Goal: Task Accomplishment & Management: Complete application form

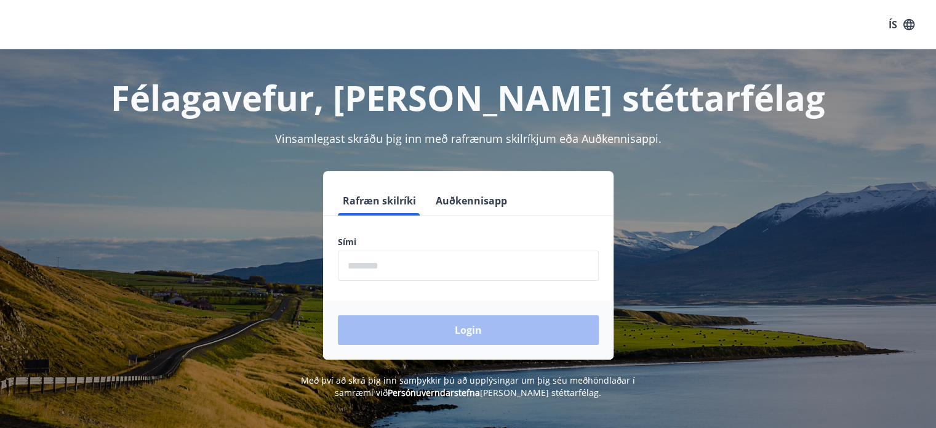
click at [376, 244] on label "Sími" at bounding box center [468, 242] width 261 height 12
click at [385, 201] on button "Rafræn skilríki" at bounding box center [379, 201] width 83 height 30
click at [359, 268] on input "phone" at bounding box center [468, 265] width 261 height 30
type input "********"
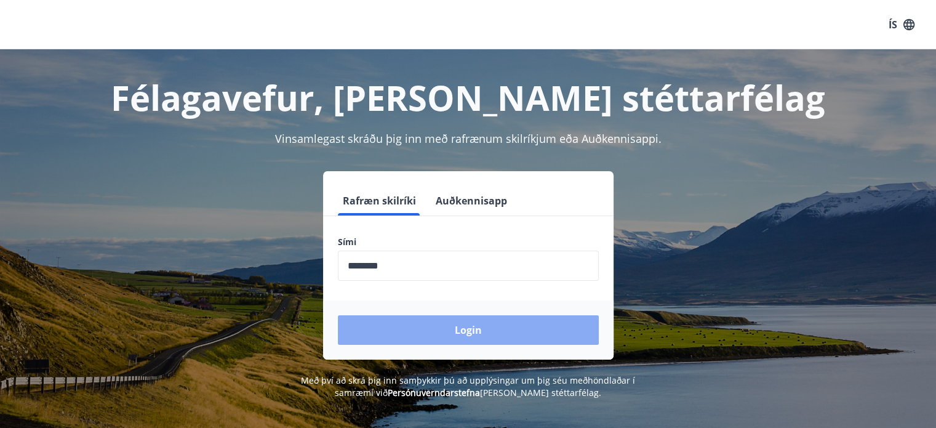
click at [430, 327] on button "Login" at bounding box center [468, 330] width 261 height 30
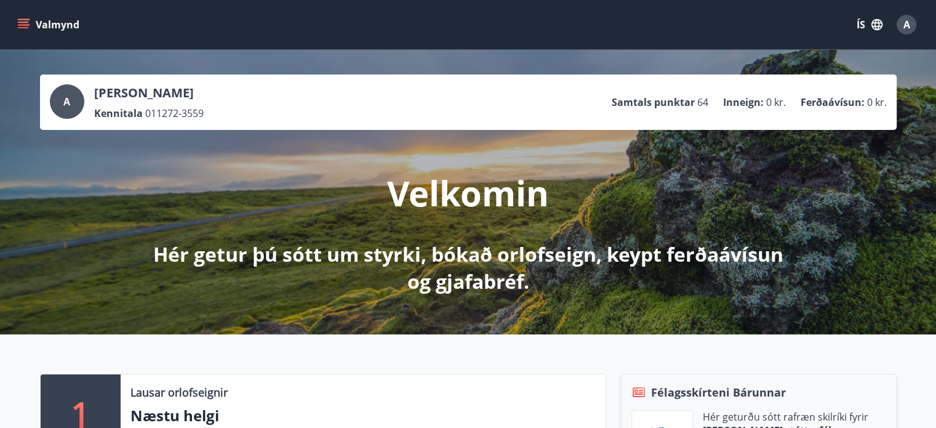
click at [25, 18] on button "Valmynd" at bounding box center [50, 25] width 70 height 22
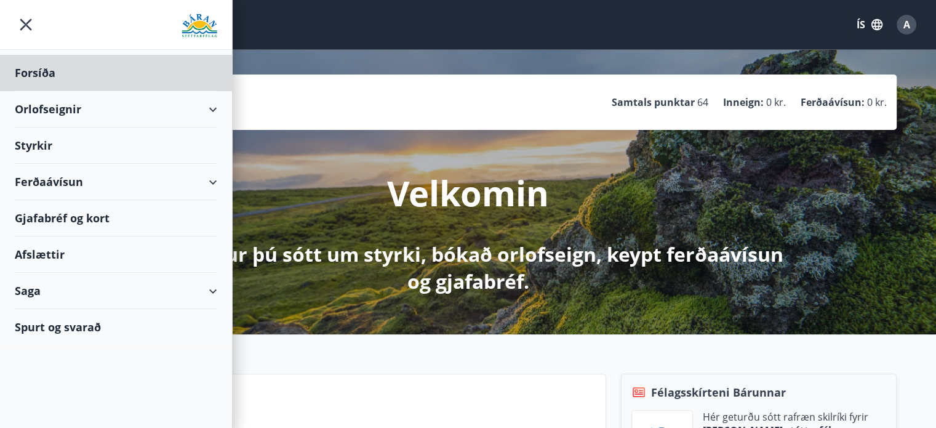
click at [54, 91] on div "Styrkir" at bounding box center [116, 73] width 202 height 36
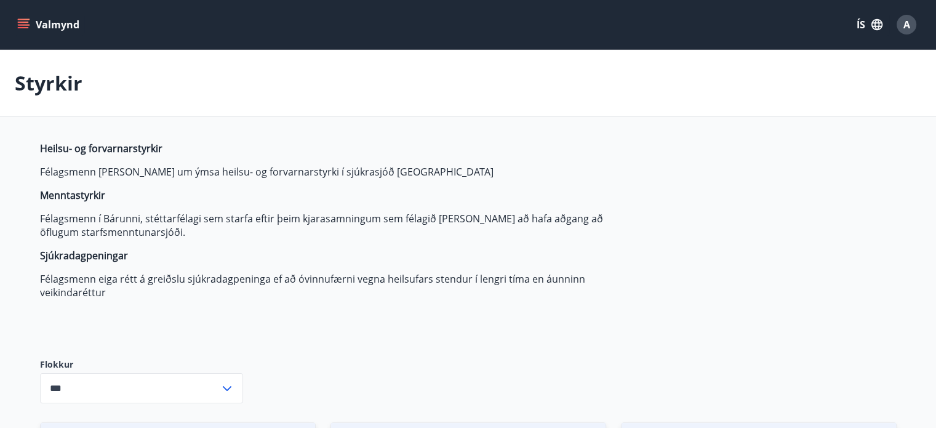
type input "***"
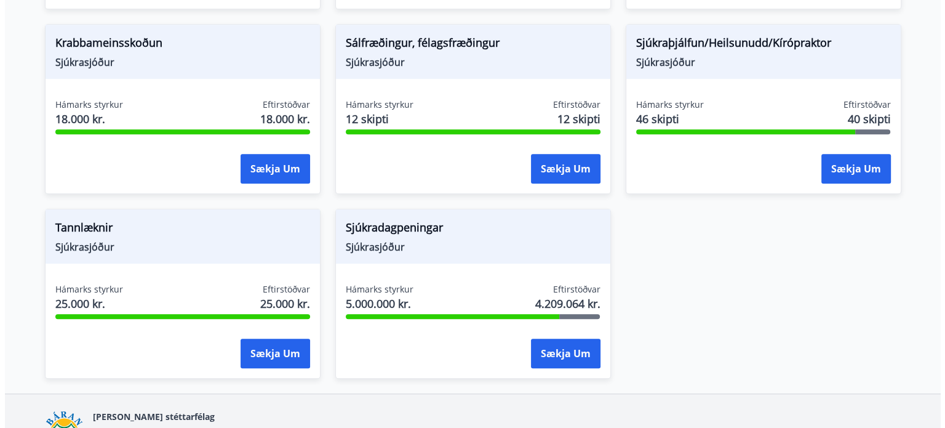
scroll to position [896, 0]
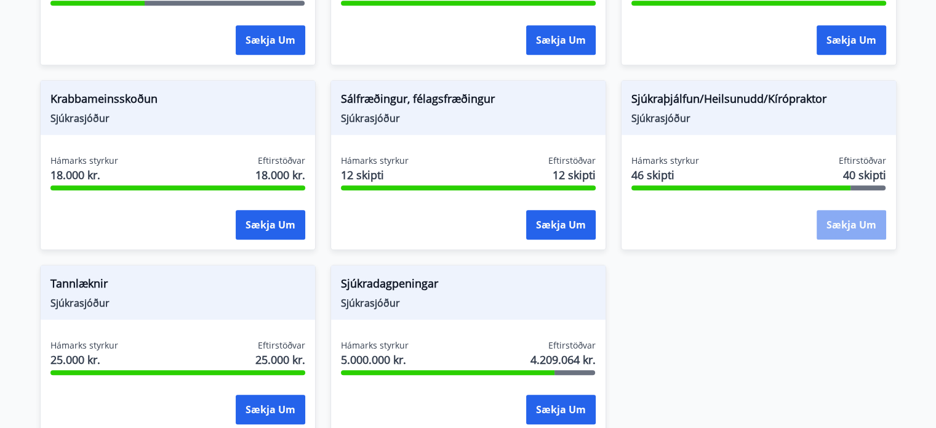
click at [860, 223] on button "Sækja um" at bounding box center [852, 225] width 70 height 30
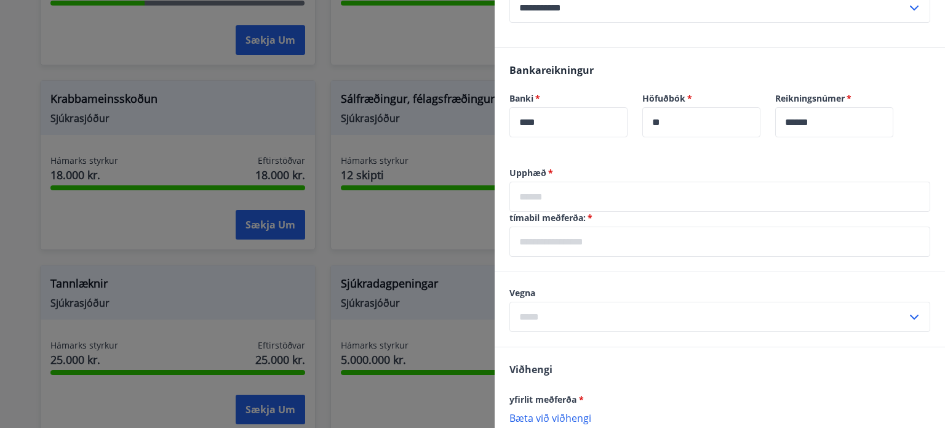
scroll to position [308, 0]
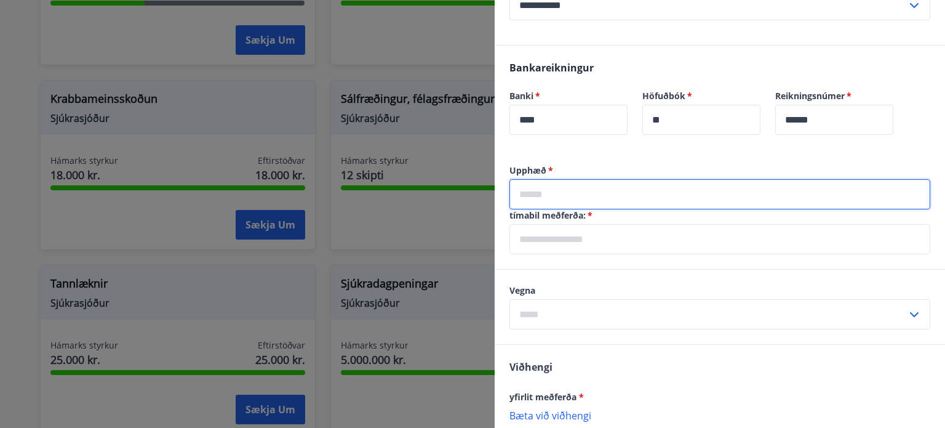
click at [591, 190] on input "text" at bounding box center [720, 194] width 421 height 30
type input "*****"
click at [580, 286] on label "Vegna" at bounding box center [720, 290] width 421 height 12
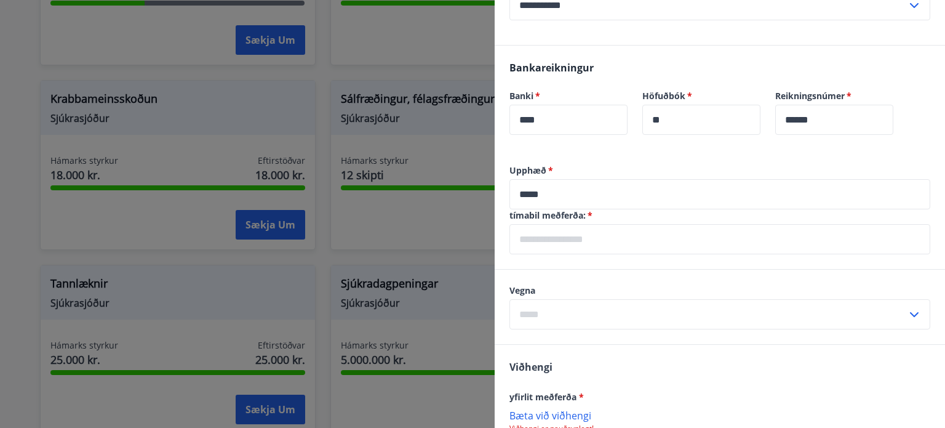
click at [546, 295] on label "Vegna" at bounding box center [720, 290] width 421 height 12
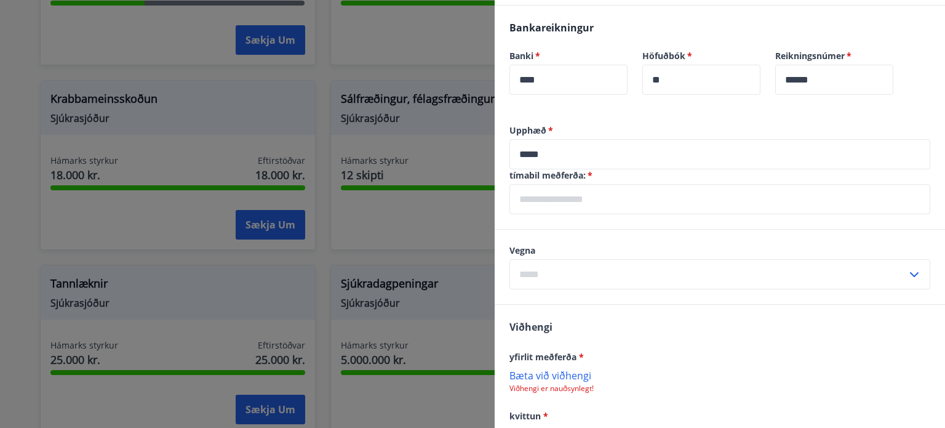
scroll to position [369, 0]
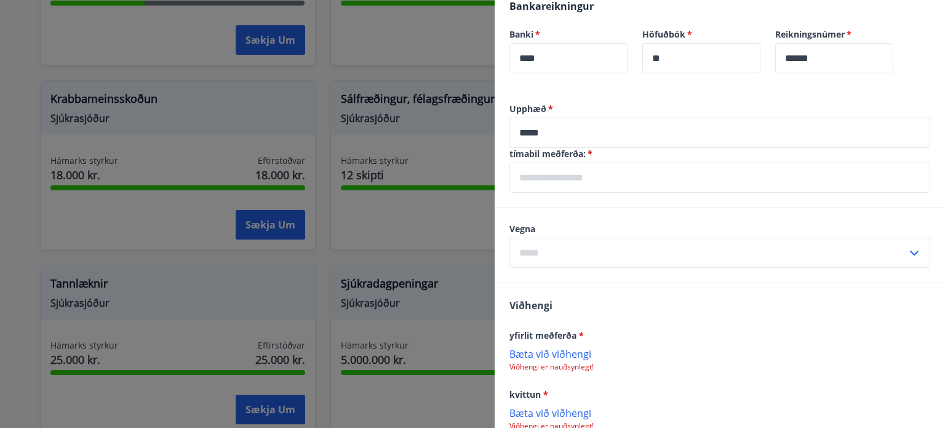
click at [559, 252] on input "text" at bounding box center [709, 253] width 398 height 30
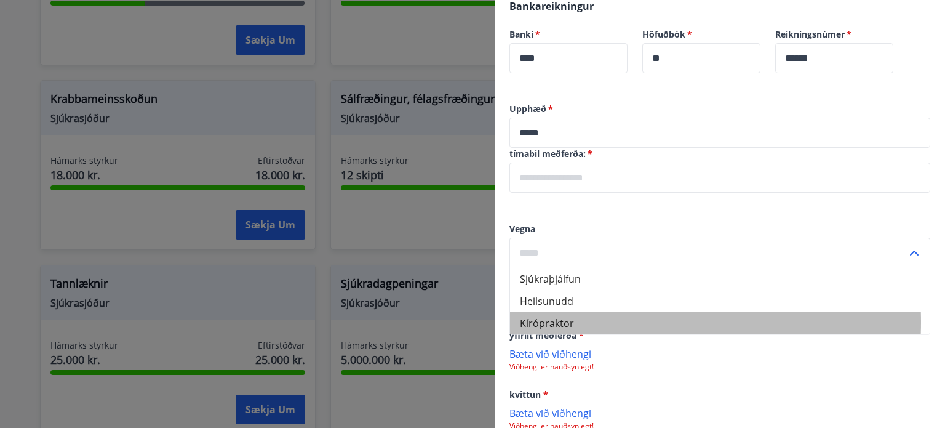
click at [558, 321] on li "Kírópraktor" at bounding box center [720, 323] width 420 height 22
type input "**********"
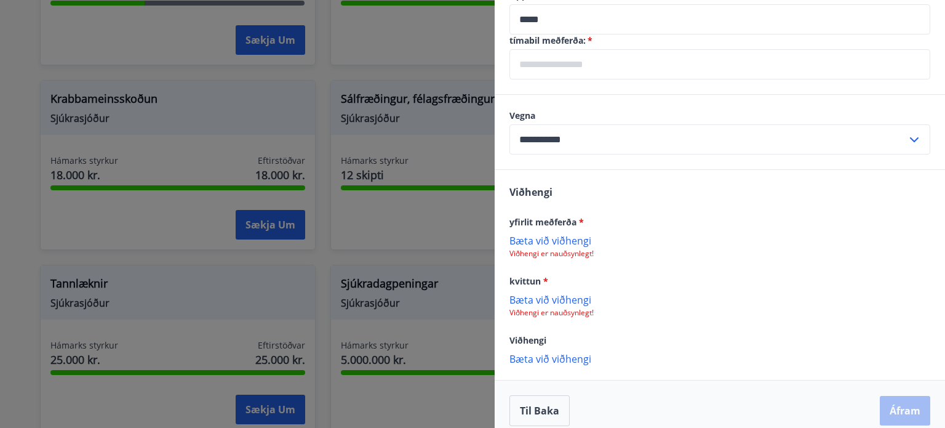
scroll to position [495, 0]
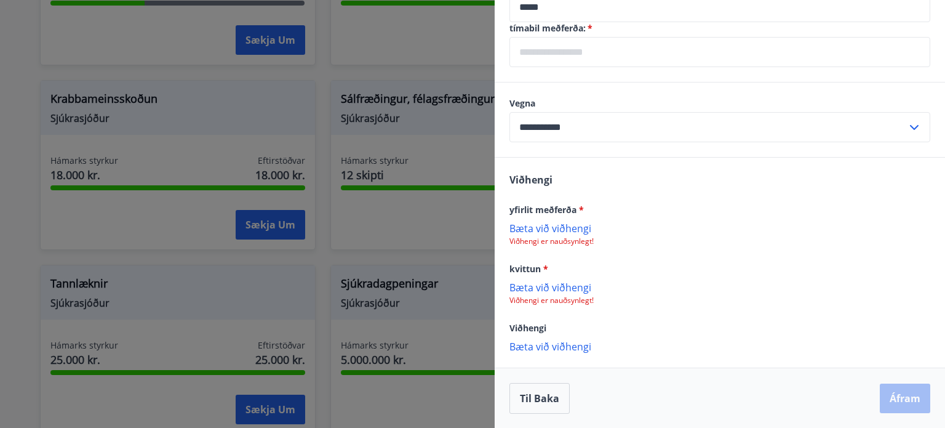
click at [564, 239] on p "Viðhengi er nauðsynlegt!" at bounding box center [720, 241] width 421 height 10
click at [555, 241] on p "Viðhengi er nauðsynlegt!" at bounding box center [720, 241] width 421 height 10
click at [550, 228] on p "Bæta við viðhengi" at bounding box center [720, 228] width 421 height 12
click at [578, 293] on p "Bæta við viðhengi" at bounding box center [720, 288] width 421 height 12
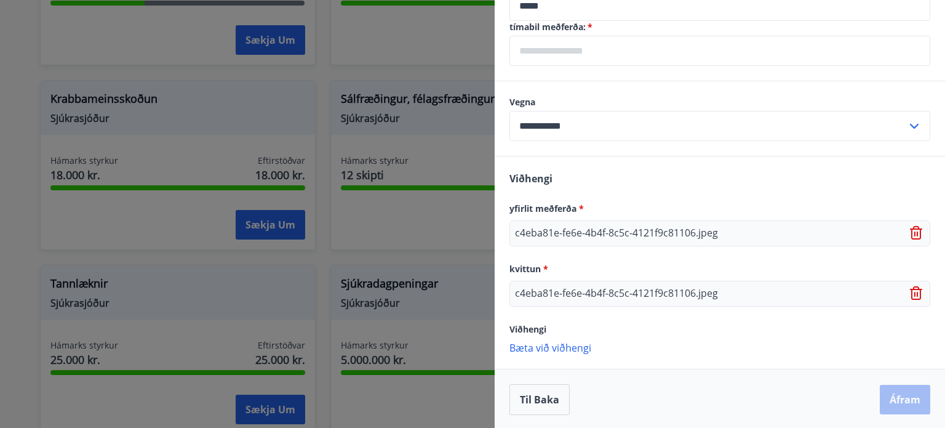
scroll to position [497, 0]
click at [898, 401] on div "Til baka Áfram" at bounding box center [720, 398] width 421 height 31
click at [890, 396] on div "Til baka Áfram" at bounding box center [720, 398] width 421 height 31
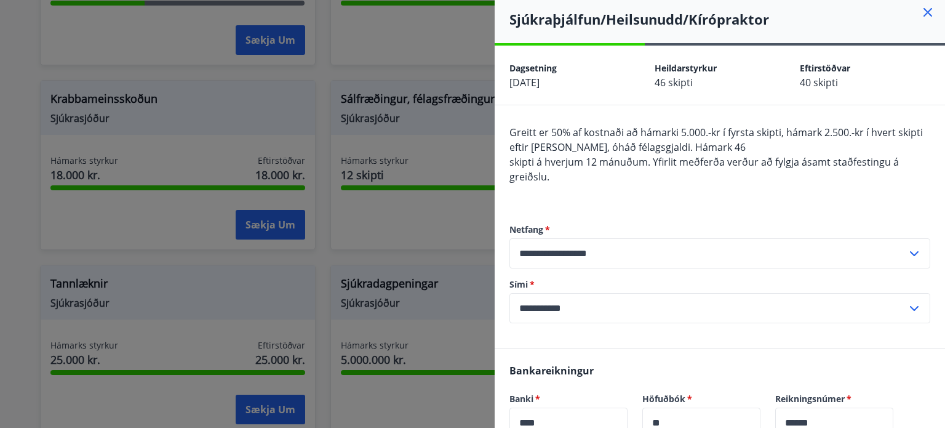
scroll to position [0, 0]
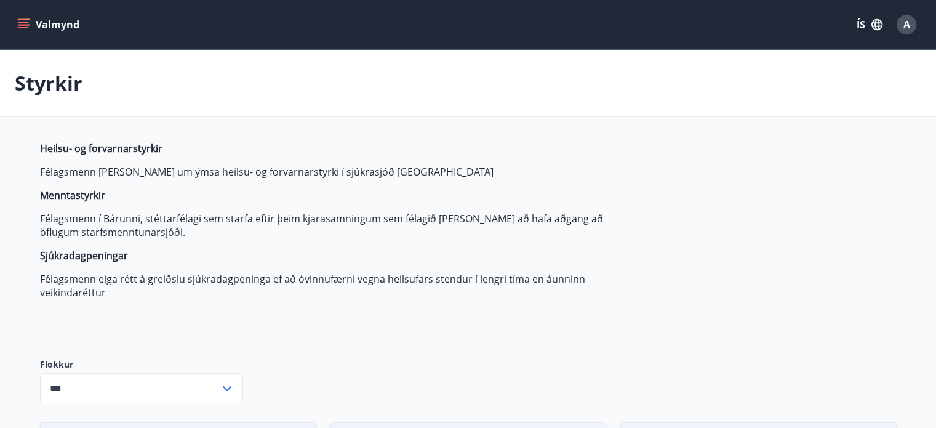
type input "***"
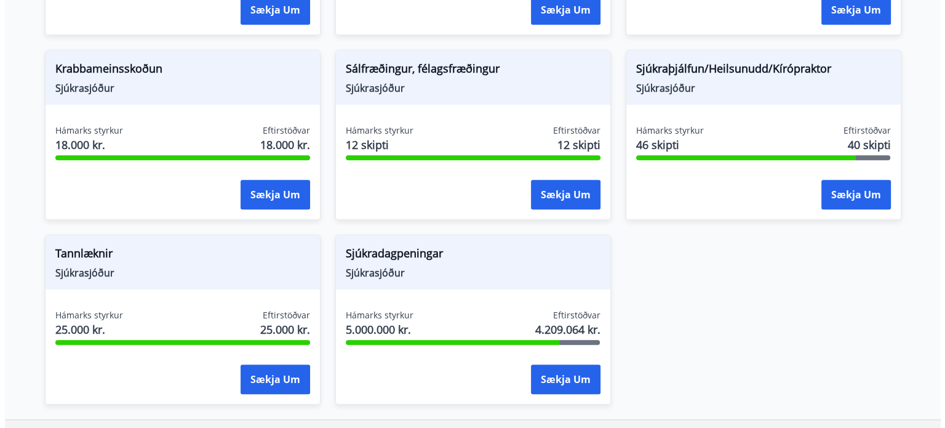
scroll to position [1019, 0]
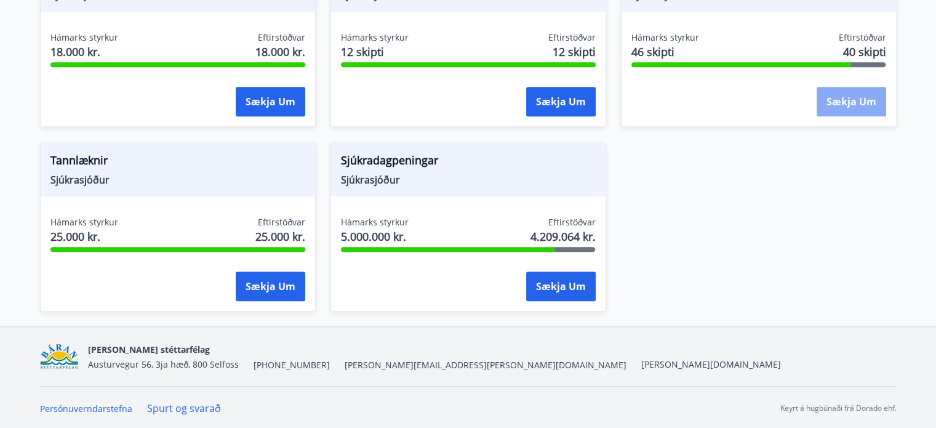
click at [864, 106] on button "Sækja um" at bounding box center [852, 102] width 70 height 30
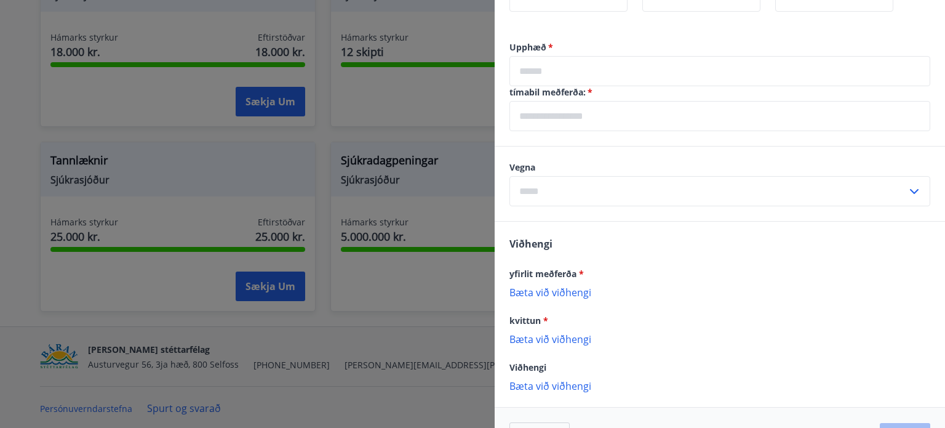
scroll to position [308, 0]
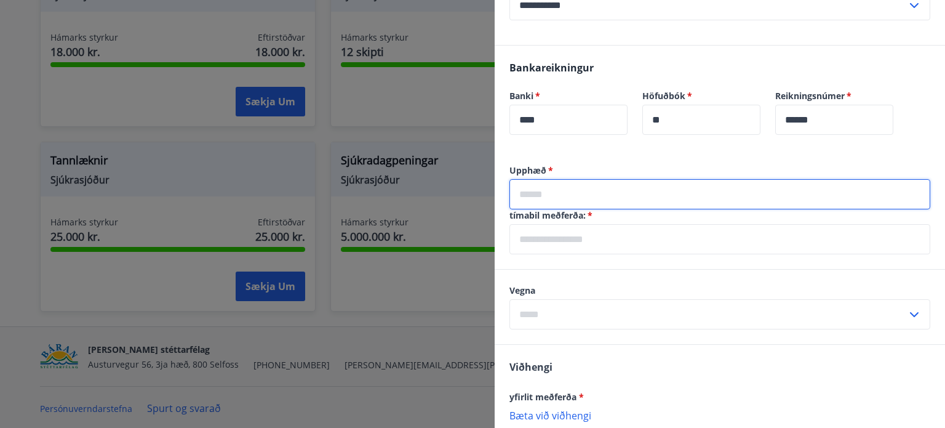
click at [555, 190] on input "text" at bounding box center [720, 194] width 421 height 30
click at [553, 196] on input "text" at bounding box center [720, 194] width 421 height 30
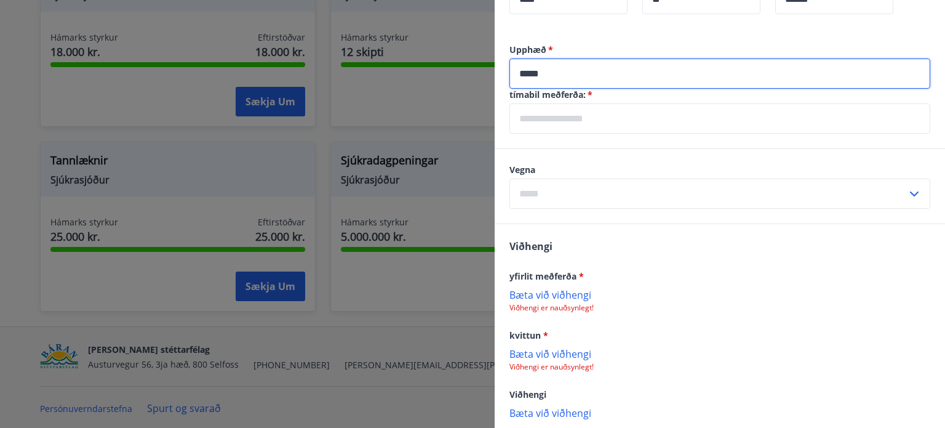
scroll to position [431, 0]
type input "*****"
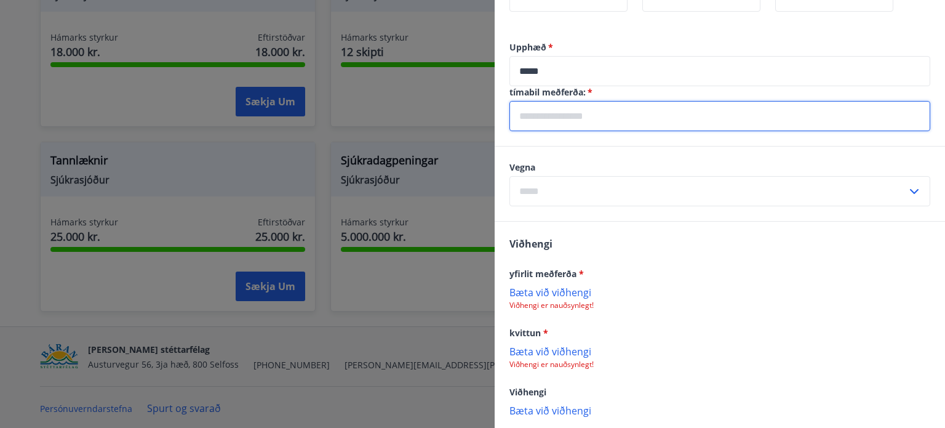
click at [573, 118] on input "text" at bounding box center [720, 116] width 421 height 30
click at [593, 118] on input "**********" at bounding box center [720, 116] width 421 height 30
type input "**********"
click at [559, 191] on input "text" at bounding box center [709, 191] width 398 height 30
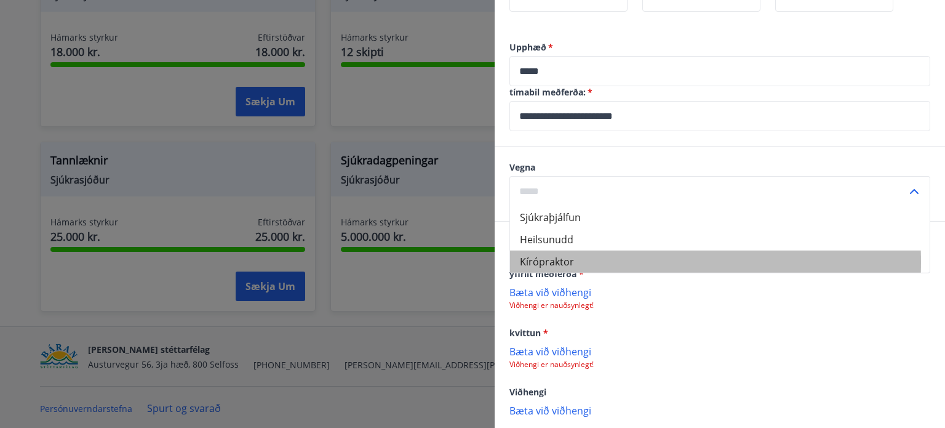
click at [558, 261] on li "Kírópraktor" at bounding box center [720, 261] width 420 height 22
type input "**********"
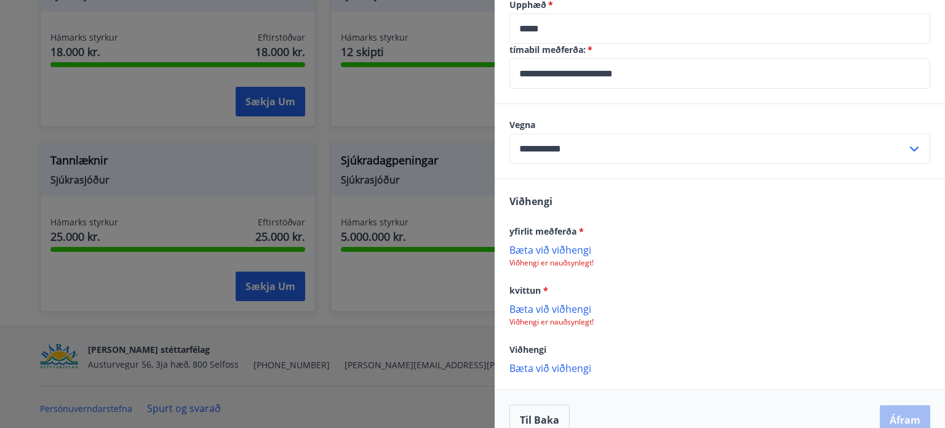
scroll to position [492, 0]
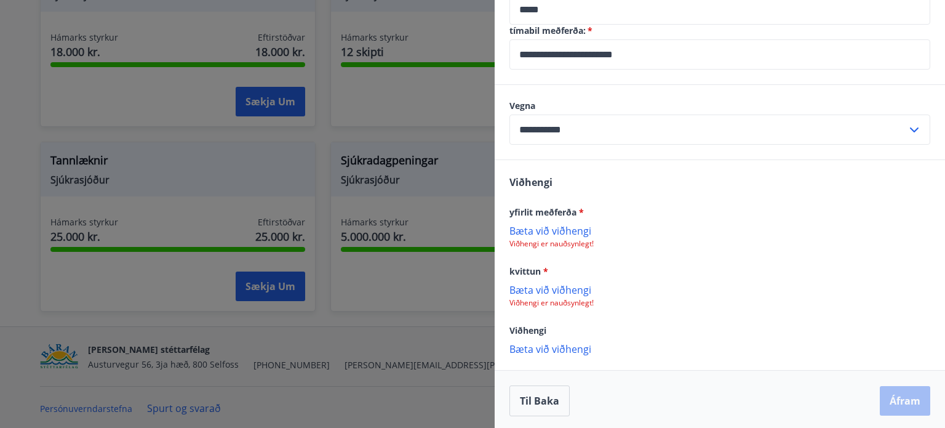
click at [559, 231] on p "Bæta við viðhengi" at bounding box center [720, 230] width 421 height 12
click at [578, 300] on p "Viðhengi er nauðsynlegt!" at bounding box center [720, 304] width 421 height 10
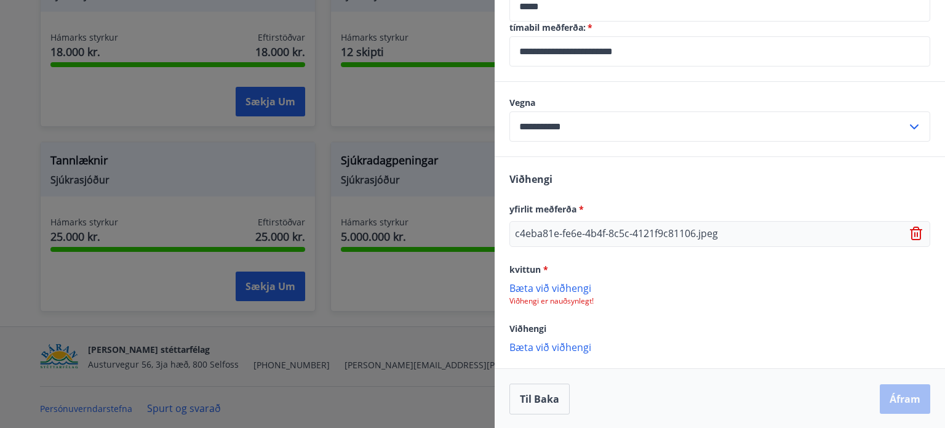
click at [585, 299] on p "Viðhengi er nauðsynlegt!" at bounding box center [720, 301] width 421 height 10
click at [564, 286] on p "Bæta við viðhengi" at bounding box center [720, 287] width 421 height 12
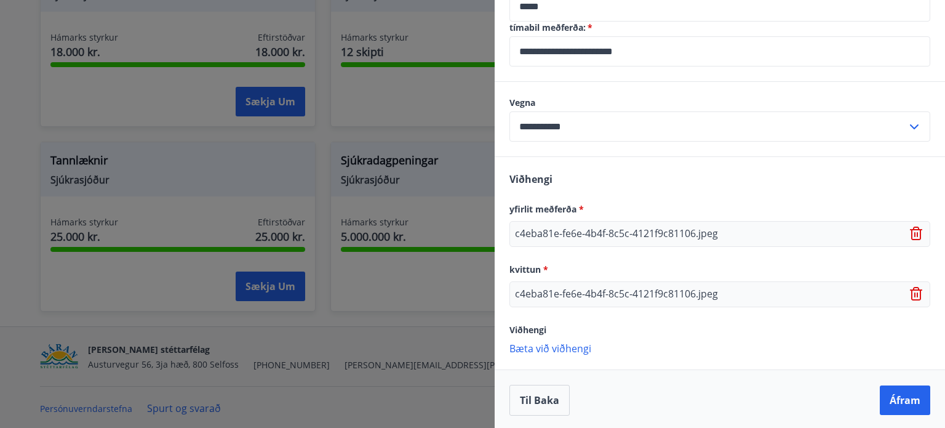
scroll to position [497, 0]
click at [897, 396] on button "Áfram" at bounding box center [905, 399] width 50 height 30
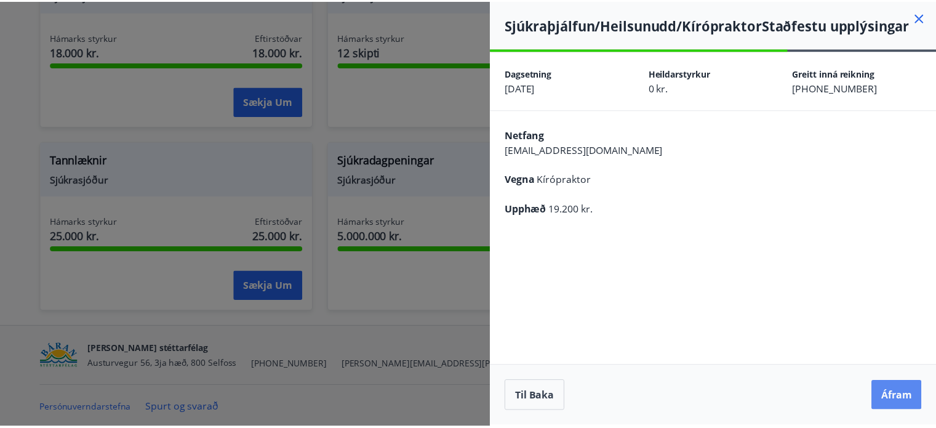
scroll to position [0, 0]
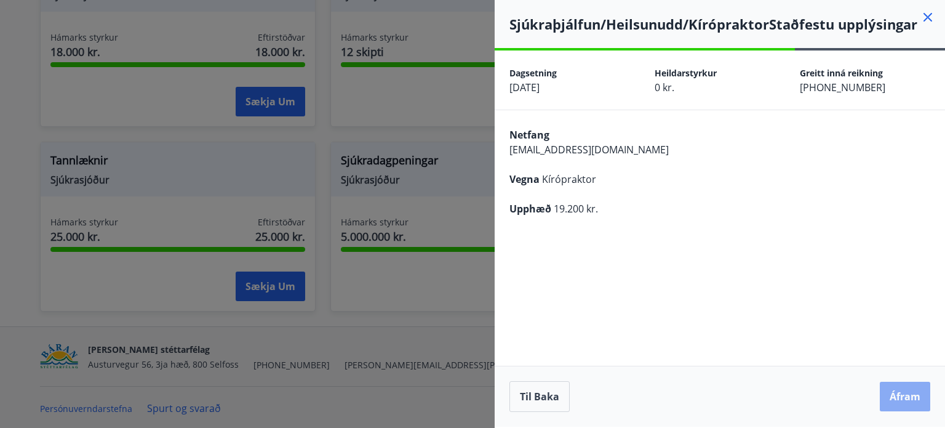
click at [902, 397] on button "Áfram" at bounding box center [905, 397] width 50 height 30
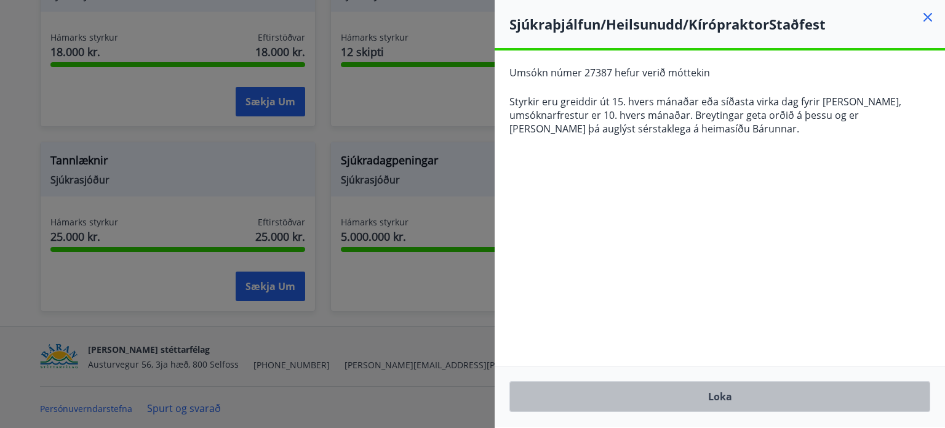
click at [719, 400] on button "Loka" at bounding box center [720, 396] width 421 height 31
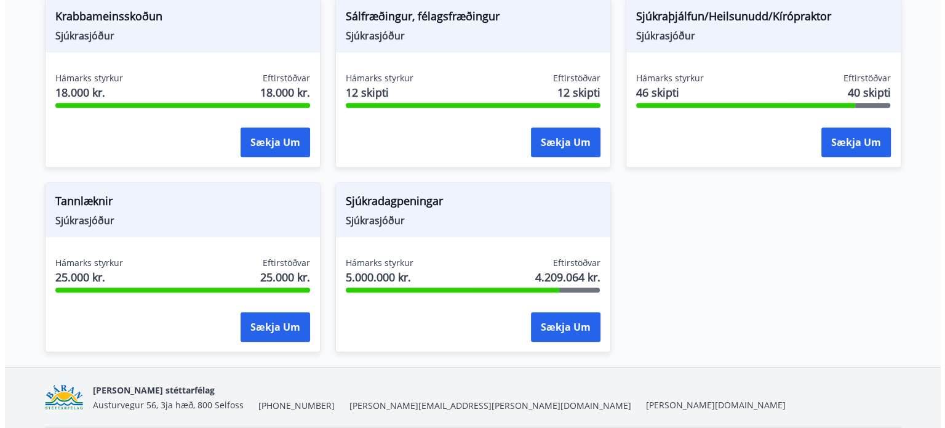
scroll to position [958, 0]
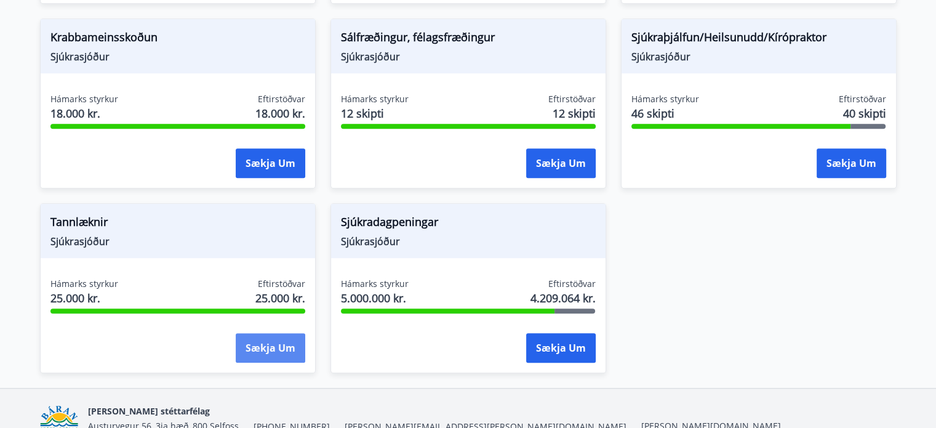
click at [267, 349] on button "Sækja um" at bounding box center [271, 348] width 70 height 30
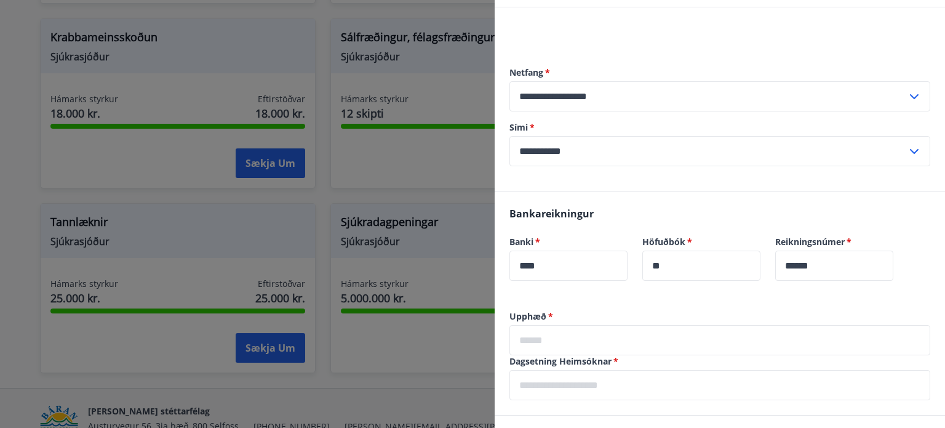
scroll to position [185, 0]
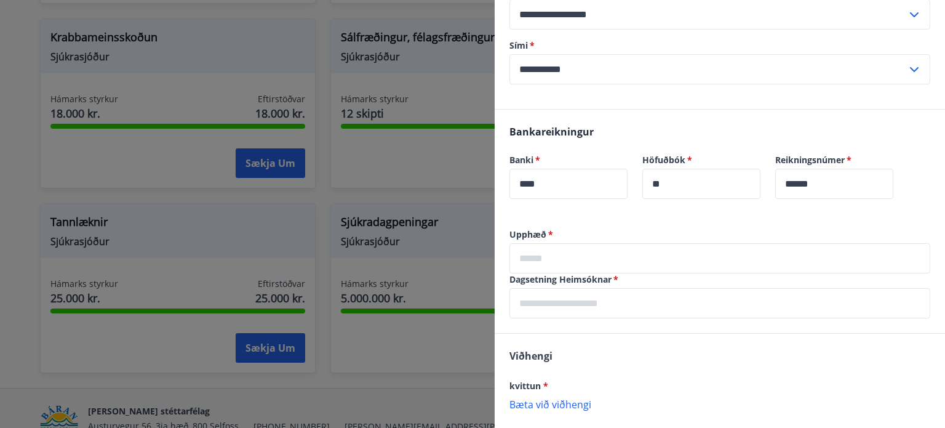
click at [556, 252] on input "text" at bounding box center [720, 258] width 421 height 30
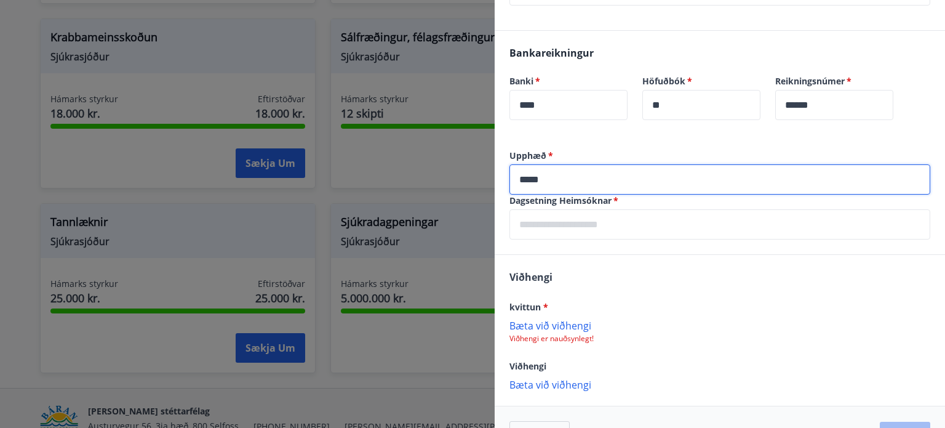
scroll to position [302, 0]
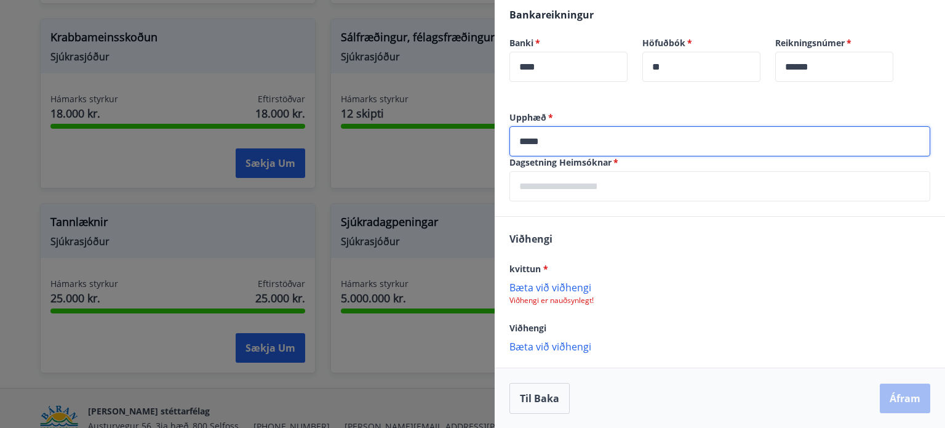
type input "*****"
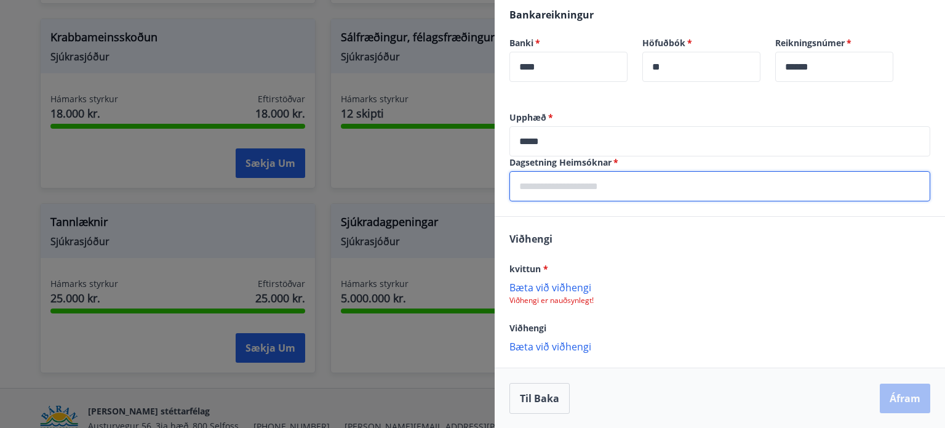
click at [559, 185] on input "text" at bounding box center [720, 186] width 421 height 30
click at [550, 188] on input "**********" at bounding box center [720, 186] width 421 height 30
type input "**********"
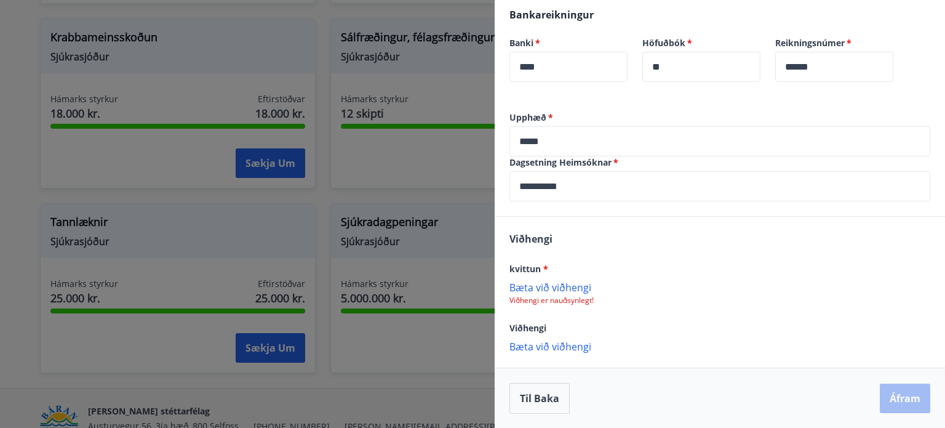
click at [578, 295] on p "Viðhengi er nauðsynlegt!" at bounding box center [720, 300] width 421 height 10
click at [574, 286] on p "Bæta við viðhengi" at bounding box center [720, 287] width 421 height 12
click at [580, 289] on p "Bæta við viðhengi" at bounding box center [720, 287] width 421 height 12
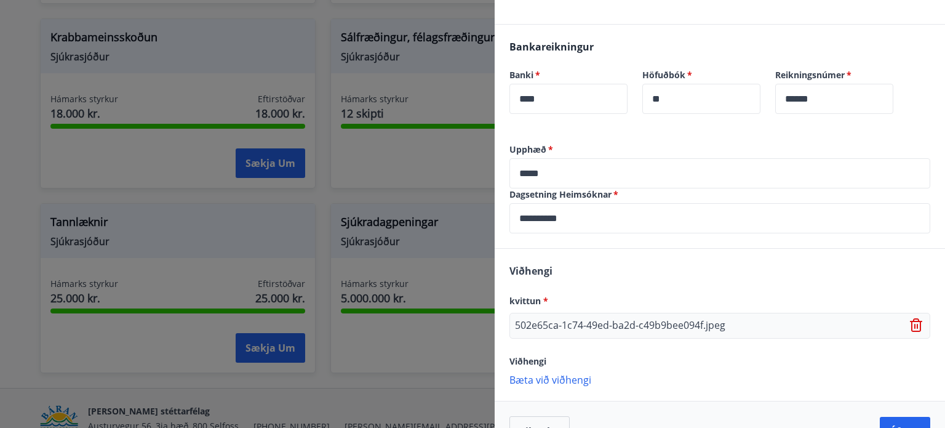
scroll to position [303, 0]
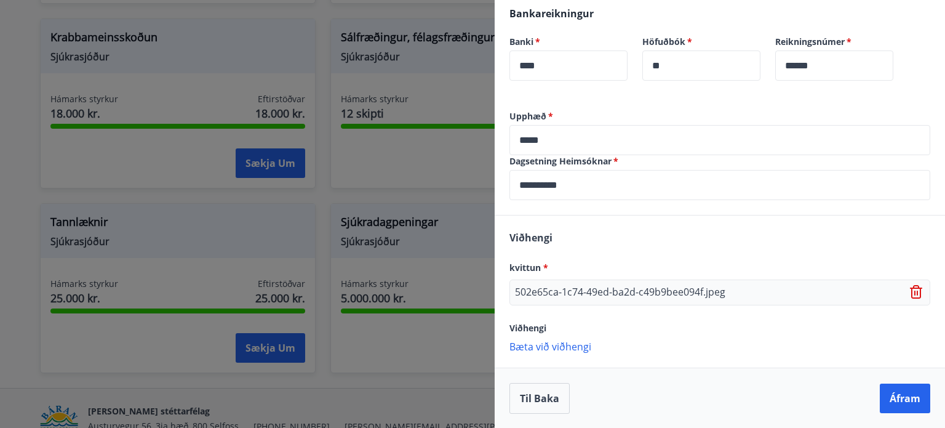
click at [586, 345] on p "Bæta við viðhengi" at bounding box center [720, 346] width 421 height 12
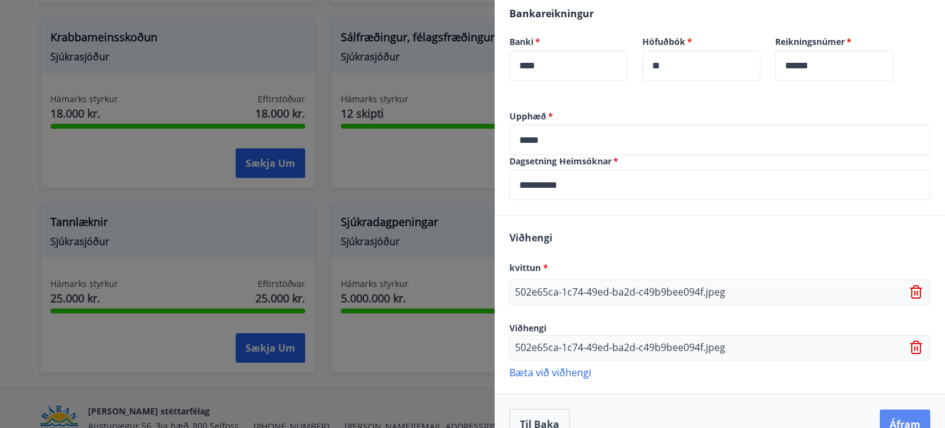
click at [897, 418] on button "Áfram" at bounding box center [905, 424] width 50 height 30
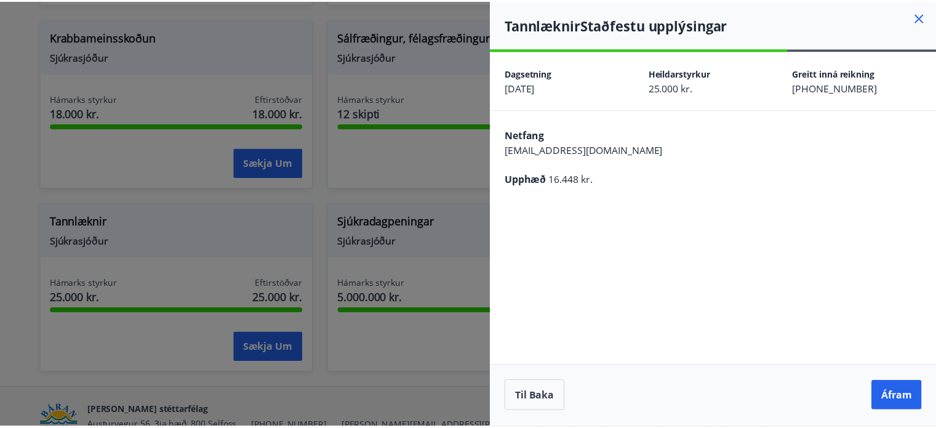
scroll to position [0, 0]
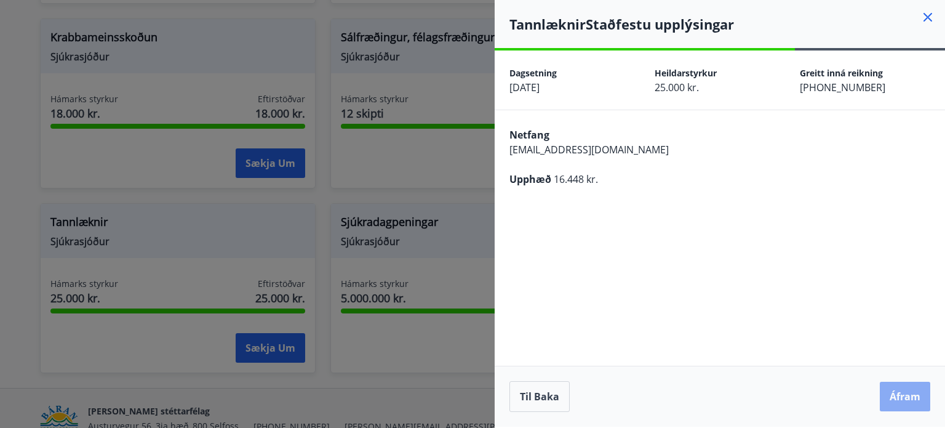
click at [897, 388] on button "Áfram" at bounding box center [905, 397] width 50 height 30
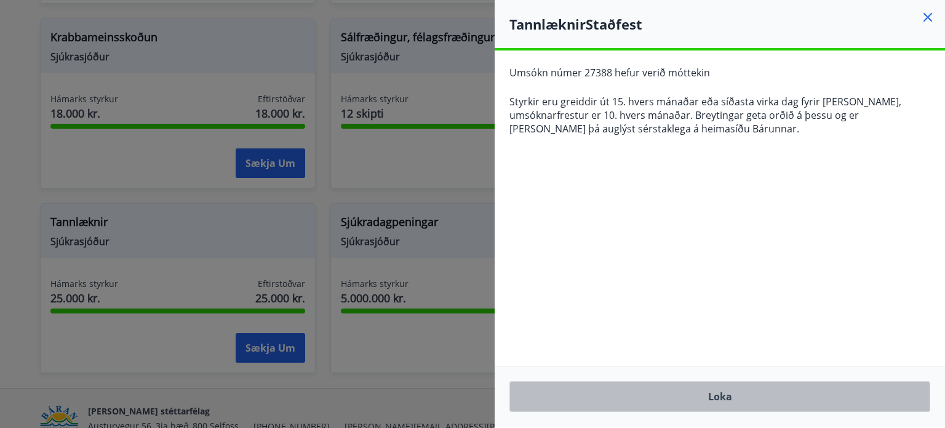
click at [738, 394] on button "Loka" at bounding box center [720, 396] width 421 height 31
